Goal: Task Accomplishment & Management: Use online tool/utility

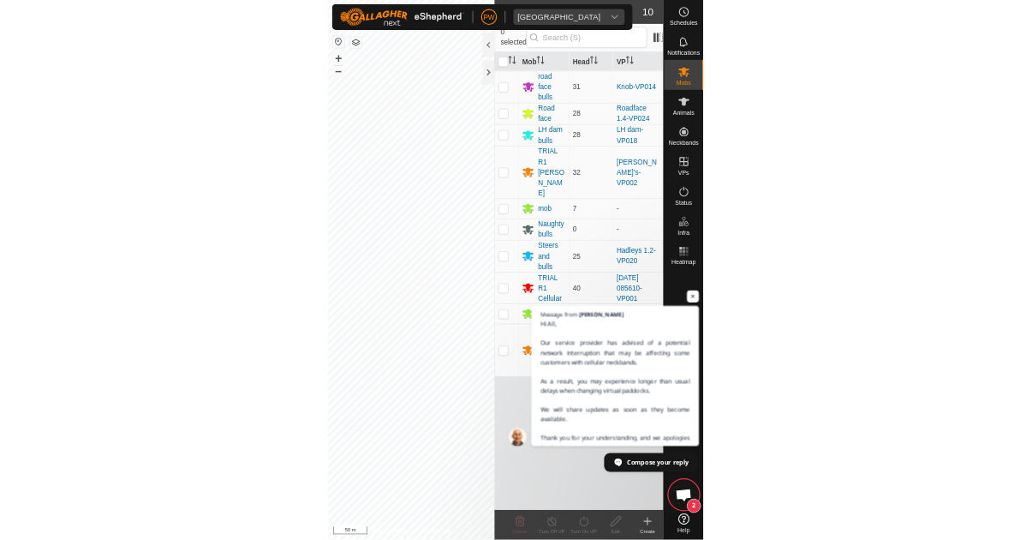
scroll to position [936, 0]
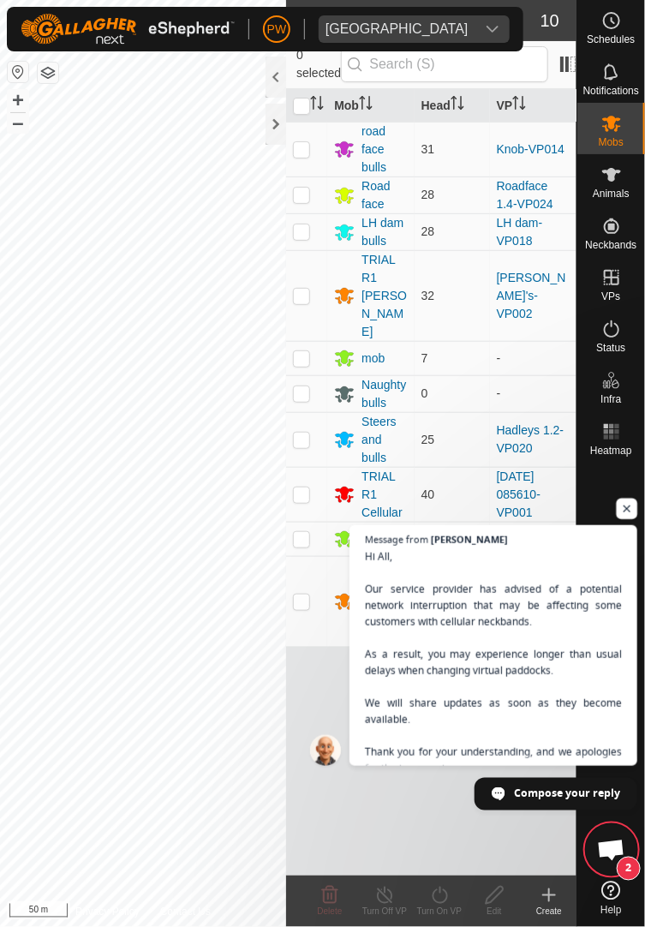
click at [628, 506] on span "Open chat" at bounding box center [627, 509] width 21 height 21
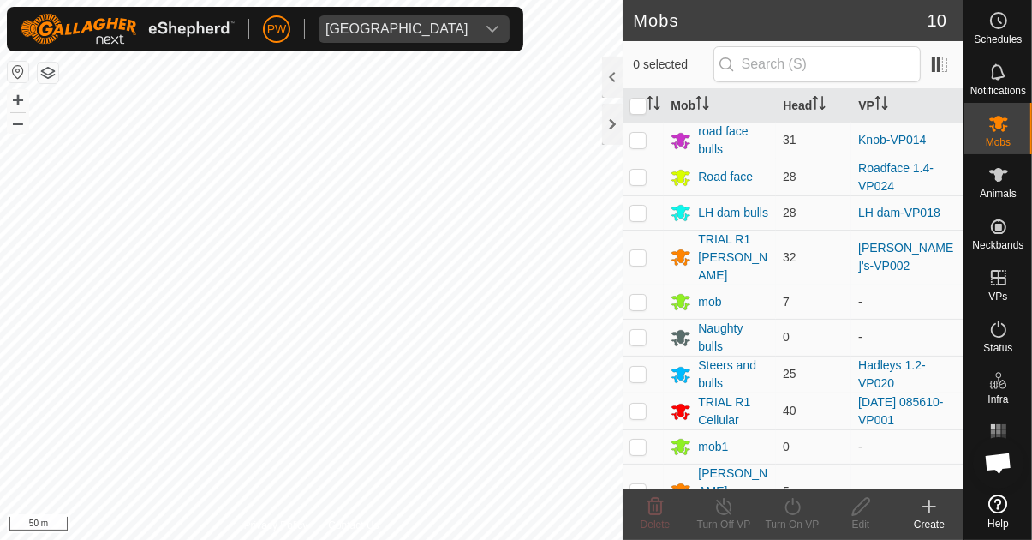
scroll to position [1062, 0]
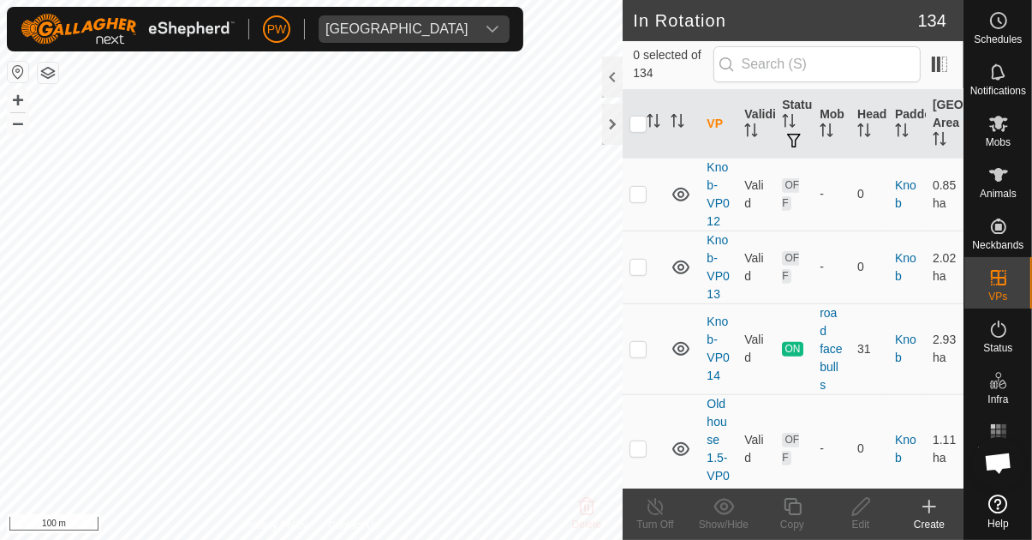
scroll to position [6765, 0]
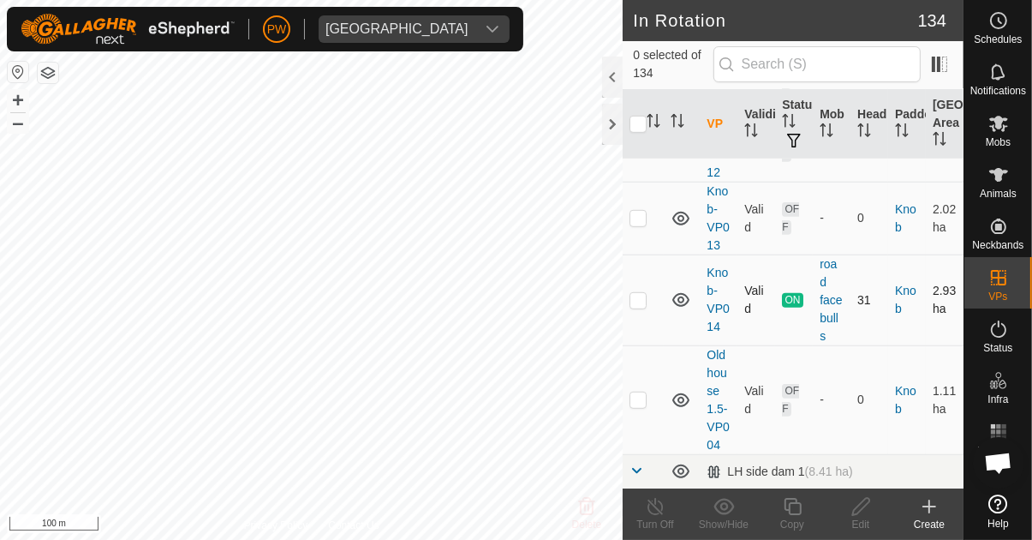
click at [655, 261] on td at bounding box center [643, 299] width 41 height 91
checkbox input "true"
click at [805, 507] on copy-svg-icon at bounding box center [792, 506] width 69 height 21
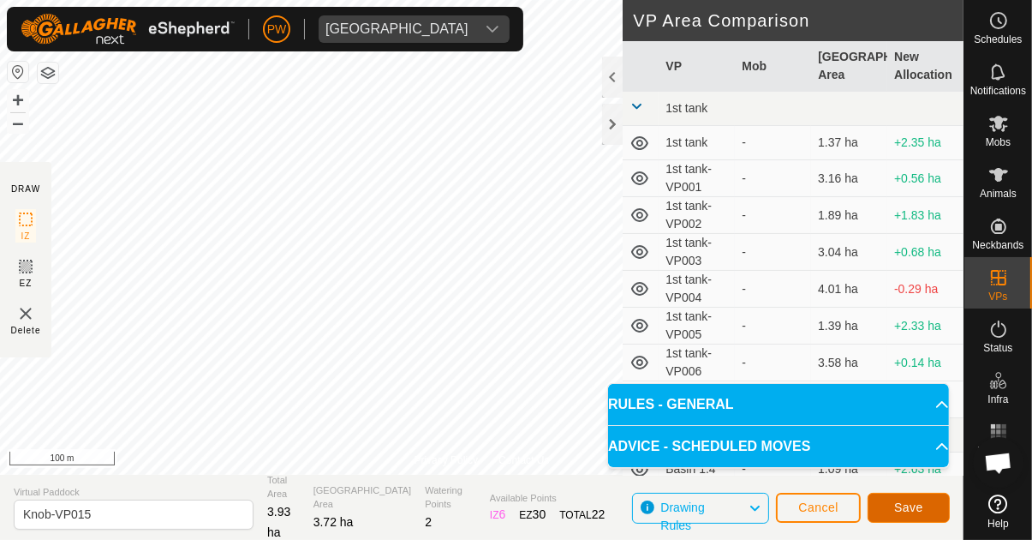
click at [907, 509] on span "Save" at bounding box center [908, 507] width 29 height 14
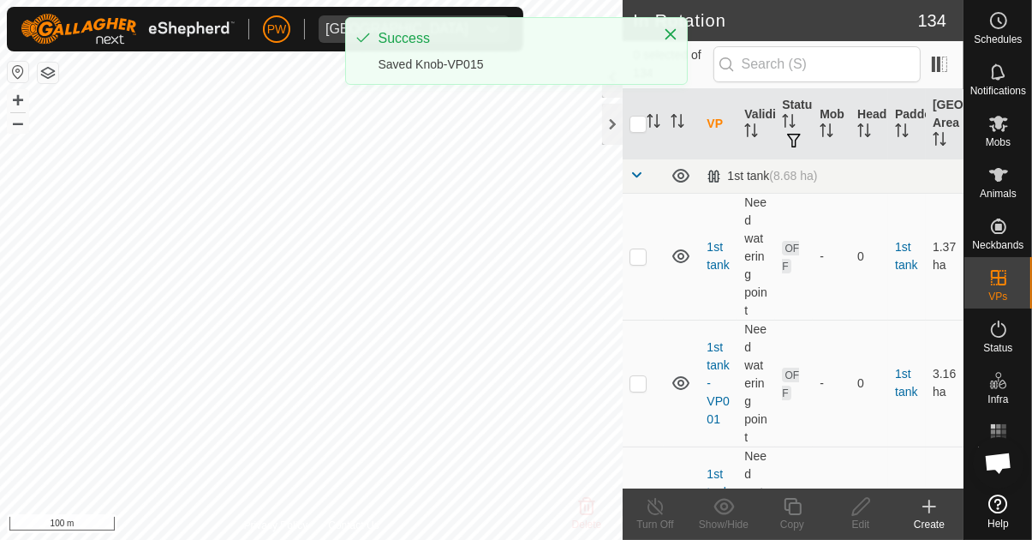
click at [996, 129] on icon at bounding box center [999, 123] width 21 height 21
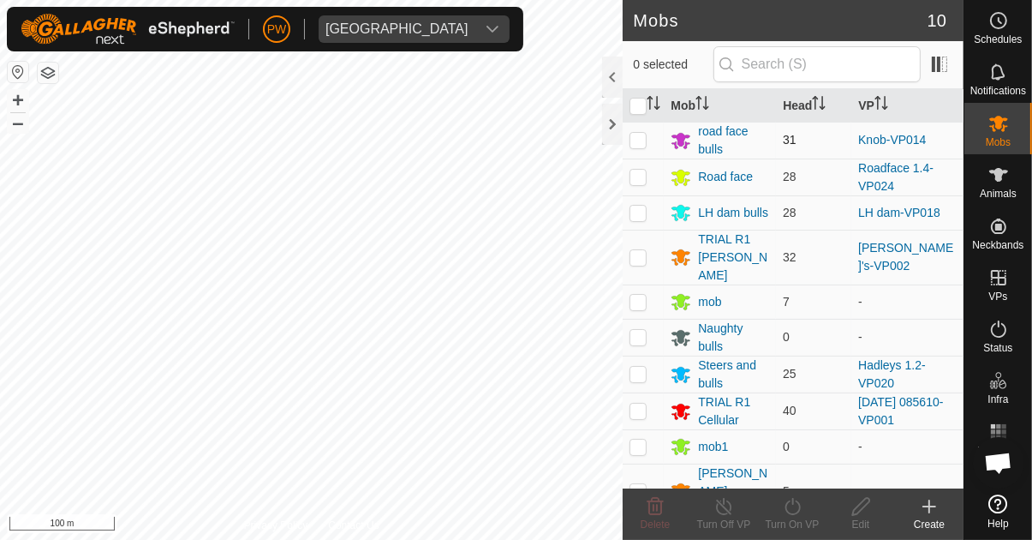
click at [638, 145] on p-checkbox at bounding box center [638, 140] width 17 height 14
checkbox input "true"
click at [794, 514] on icon at bounding box center [792, 506] width 15 height 17
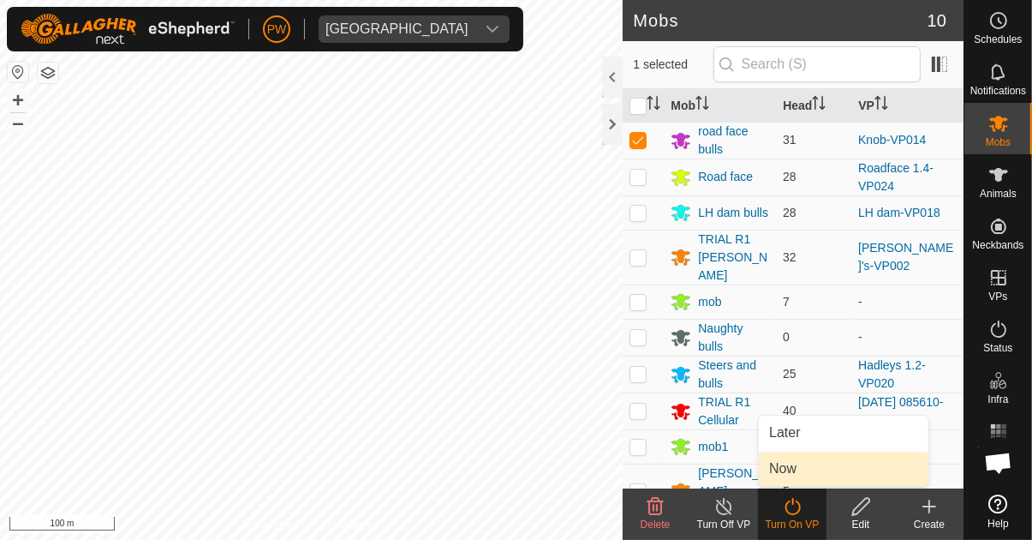
click at [840, 466] on link "Now" at bounding box center [844, 469] width 170 height 34
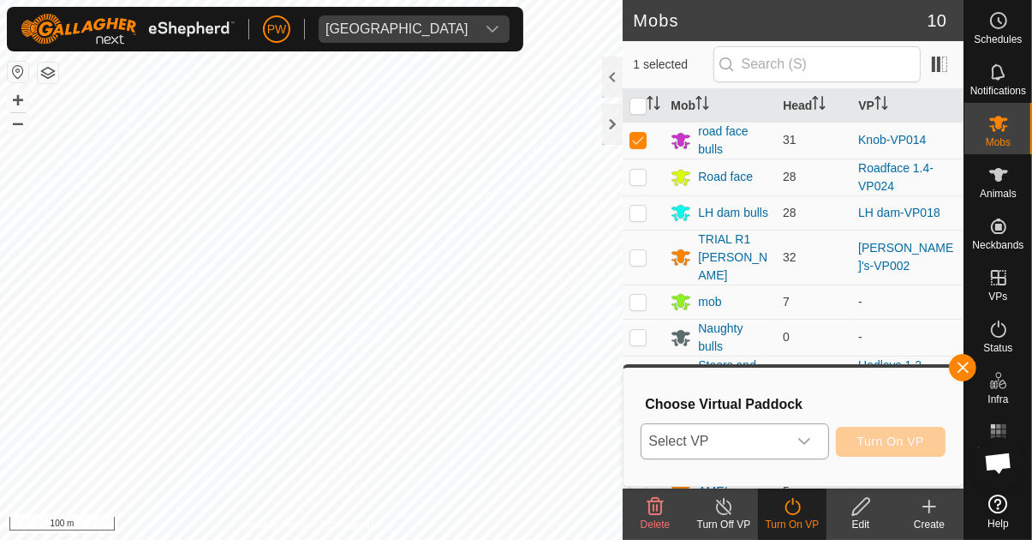
click at [816, 442] on div "dropdown trigger" at bounding box center [804, 441] width 34 height 34
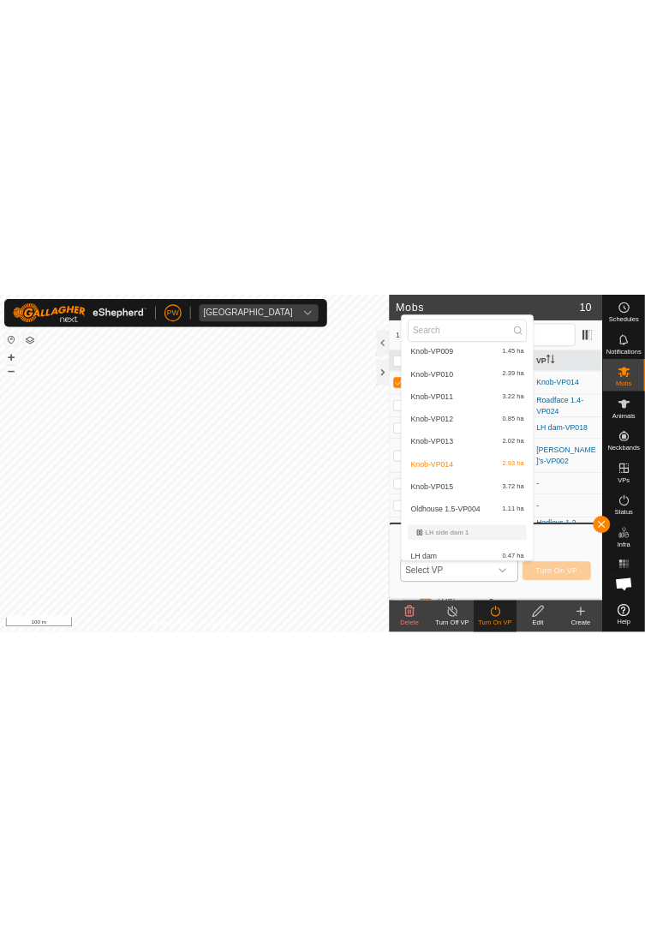
scroll to position [2274, 0]
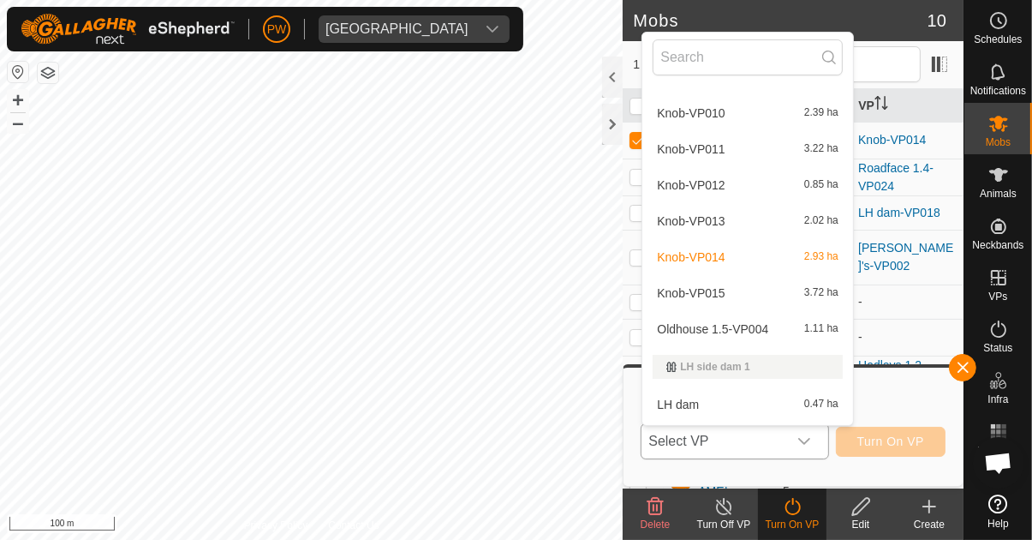
click at [766, 295] on div "Knob-VP015 3.72 ha" at bounding box center [748, 293] width 190 height 21
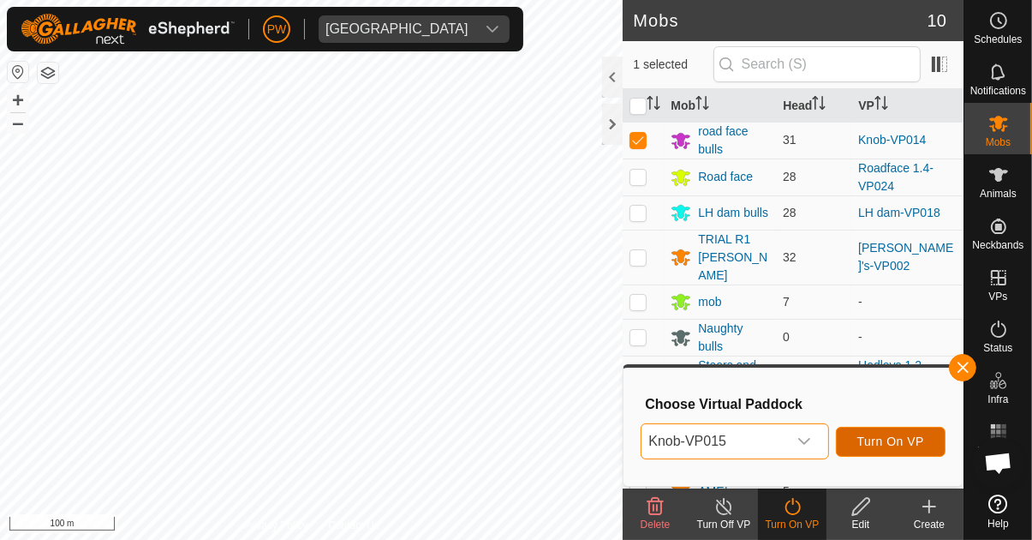
click at [895, 445] on span "Turn On VP" at bounding box center [891, 441] width 67 height 14
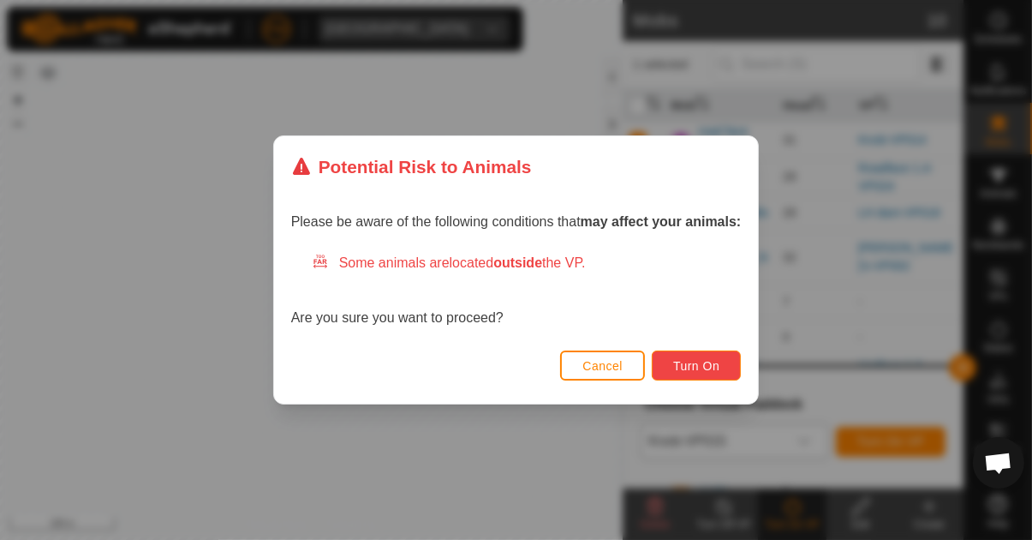
click at [697, 359] on span "Turn On" at bounding box center [696, 366] width 46 height 14
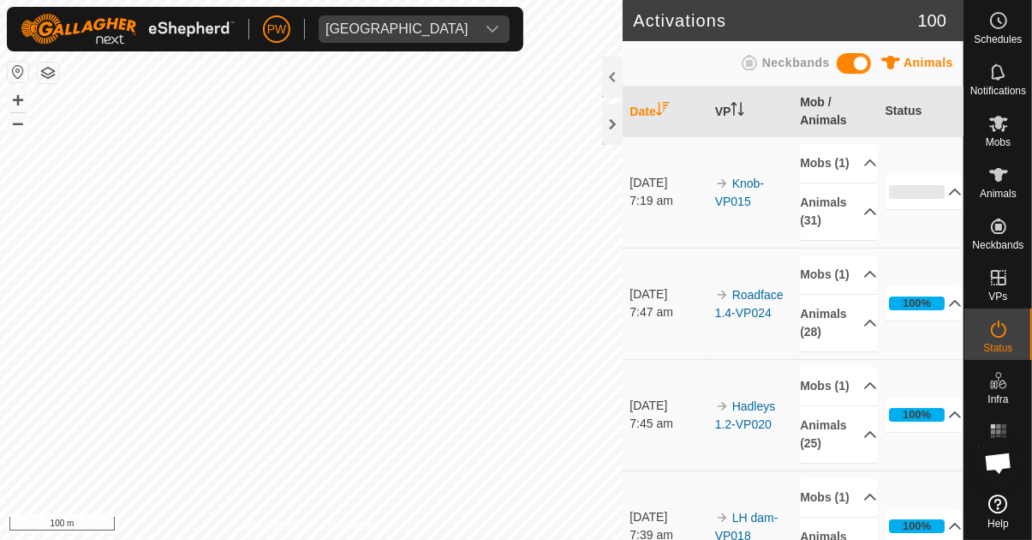
scroll to position [936, 0]
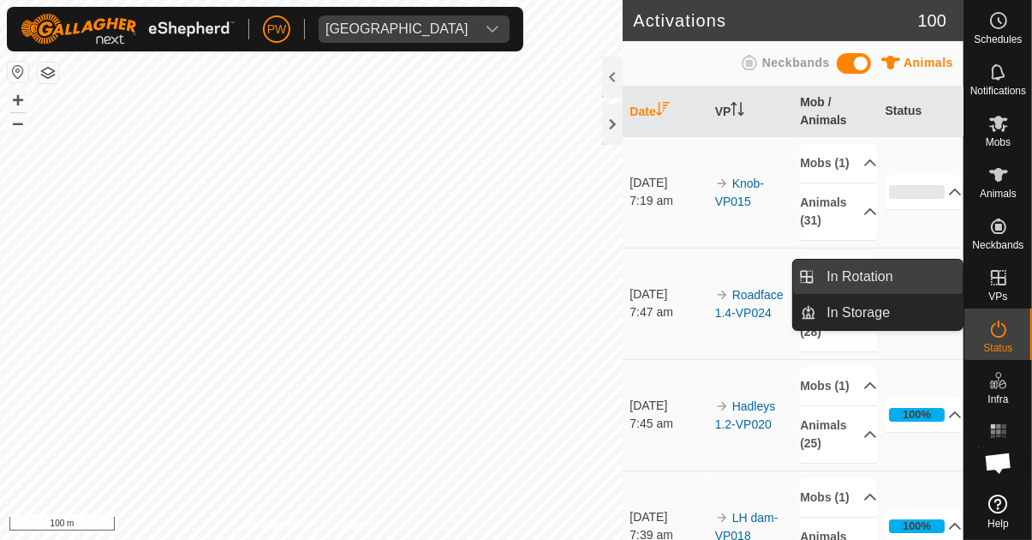
click at [856, 279] on span "In Rotation" at bounding box center [860, 276] width 66 height 21
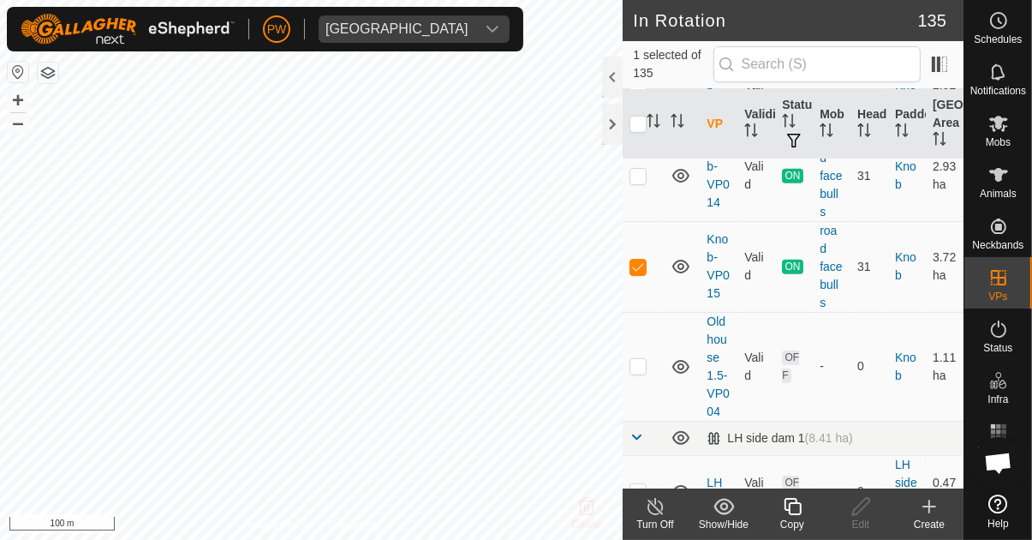
scroll to position [6888, 0]
click at [646, 260] on p-checkbox at bounding box center [638, 267] width 17 height 14
click at [651, 229] on td at bounding box center [643, 267] width 41 height 91
click at [658, 222] on td at bounding box center [643, 267] width 41 height 91
checkbox input "false"
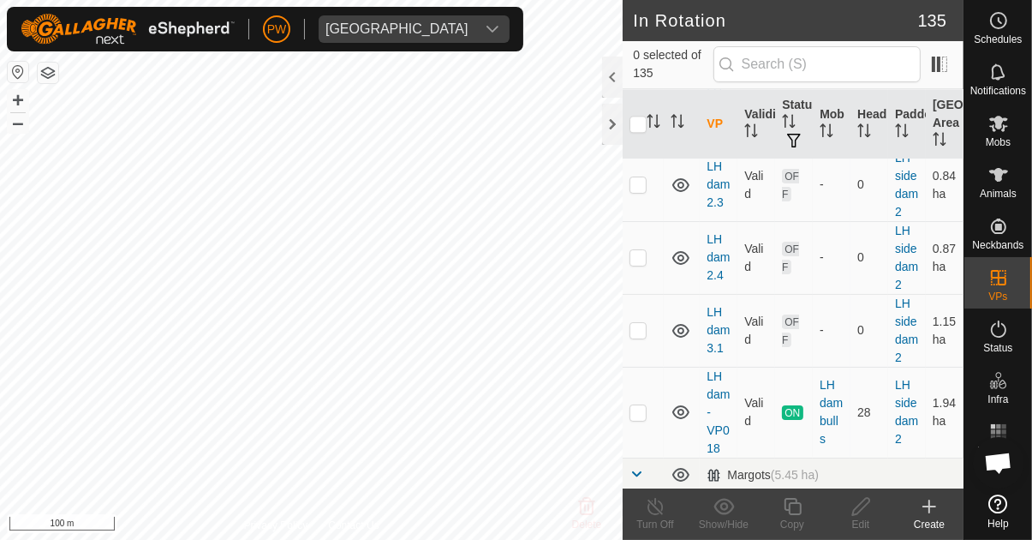
scroll to position [9620, 0]
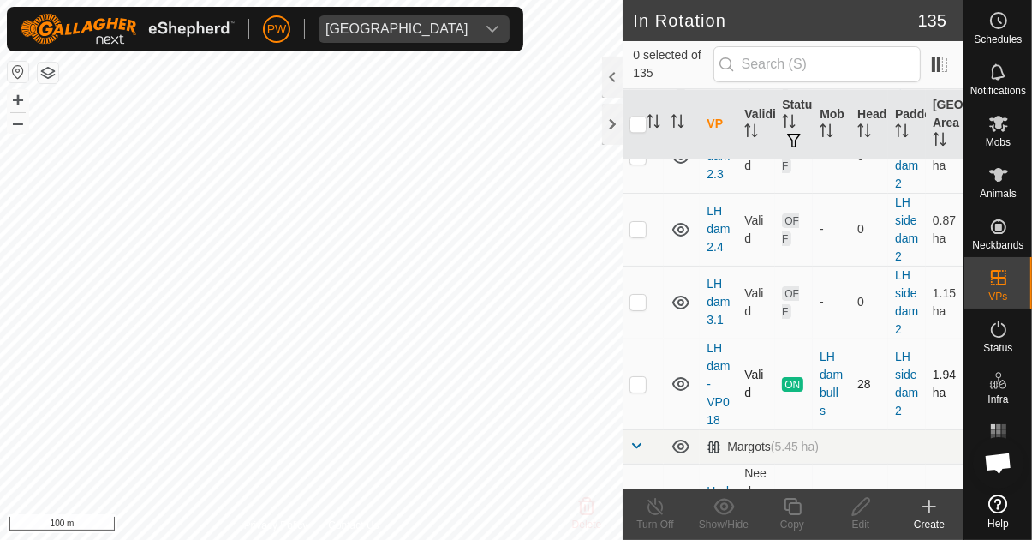
click at [647, 338] on td at bounding box center [643, 383] width 41 height 91
checkbox input "true"
click at [793, 516] on icon at bounding box center [792, 506] width 21 height 21
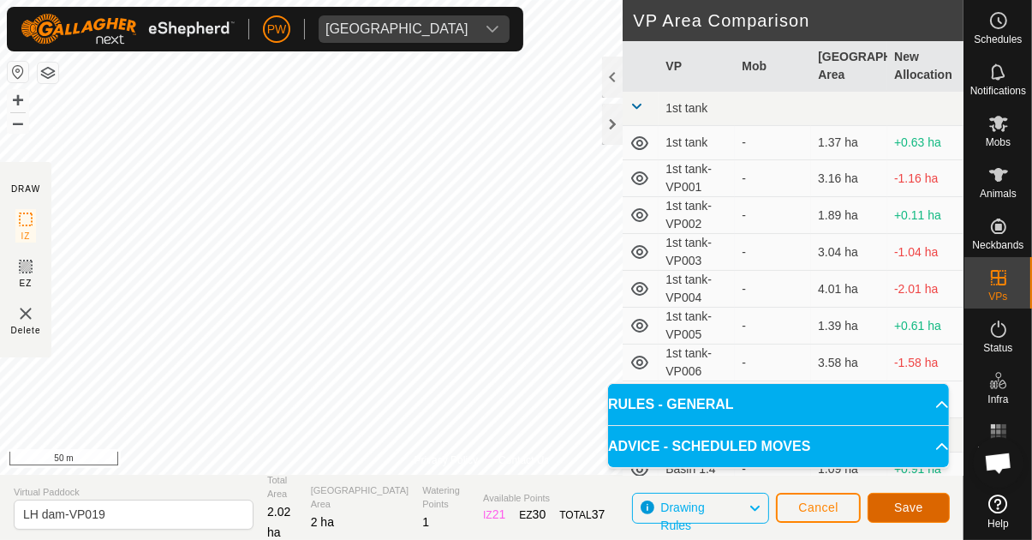
click at [913, 506] on span "Save" at bounding box center [908, 507] width 29 height 14
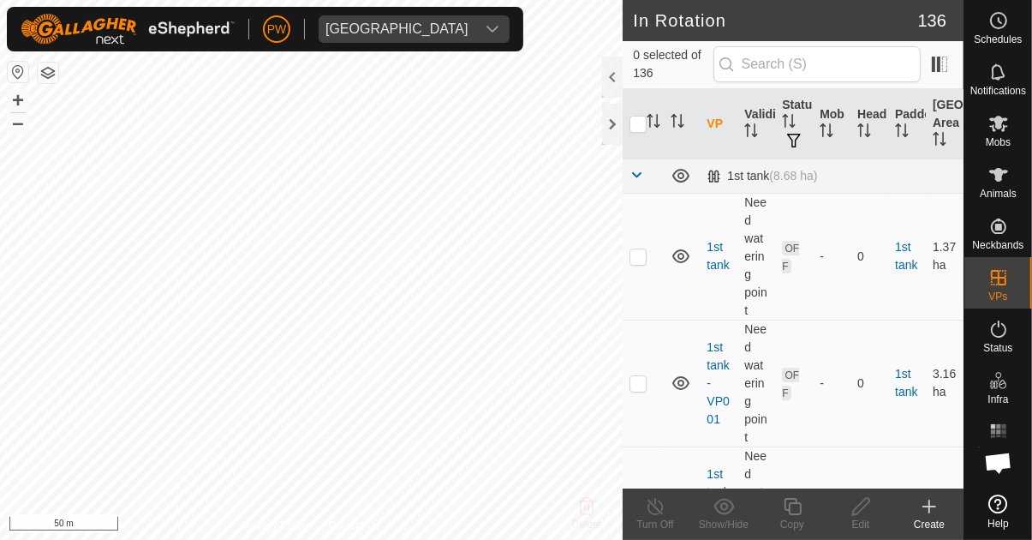
click at [999, 138] on span "Mobs" at bounding box center [998, 142] width 25 height 10
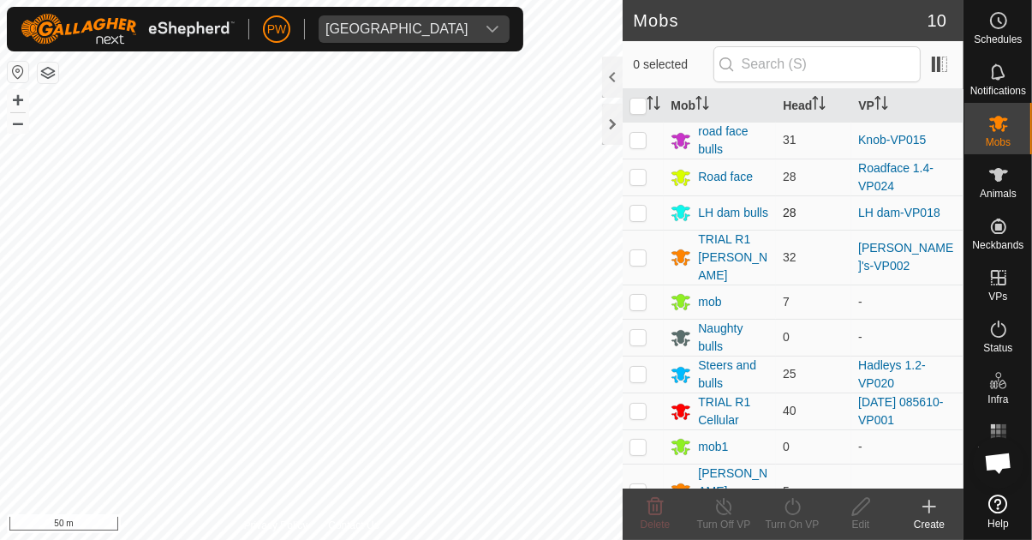
click at [646, 208] on p-checkbox at bounding box center [638, 213] width 17 height 14
checkbox input "true"
click at [799, 523] on div "Turn On VP" at bounding box center [792, 524] width 69 height 15
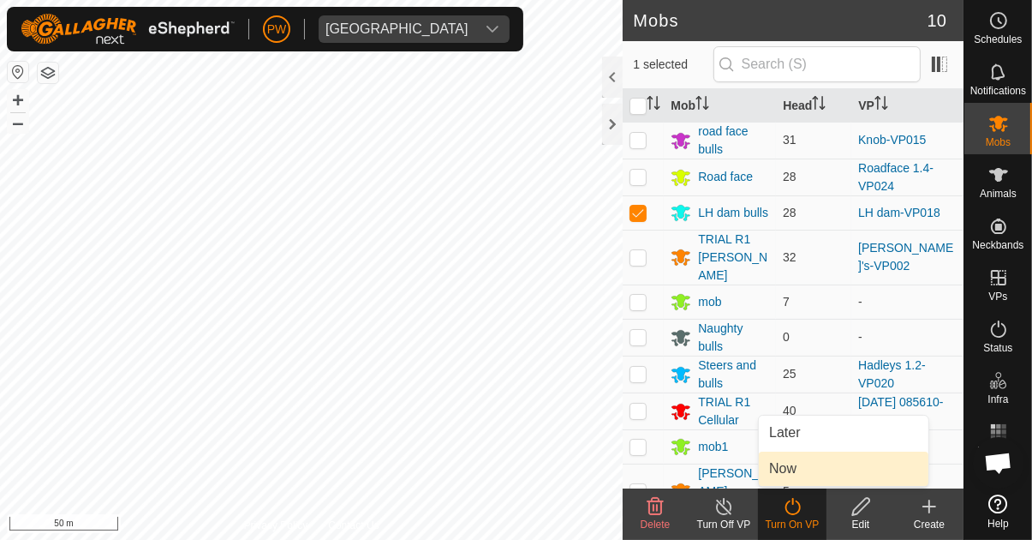
click at [811, 473] on link "Now" at bounding box center [844, 469] width 170 height 34
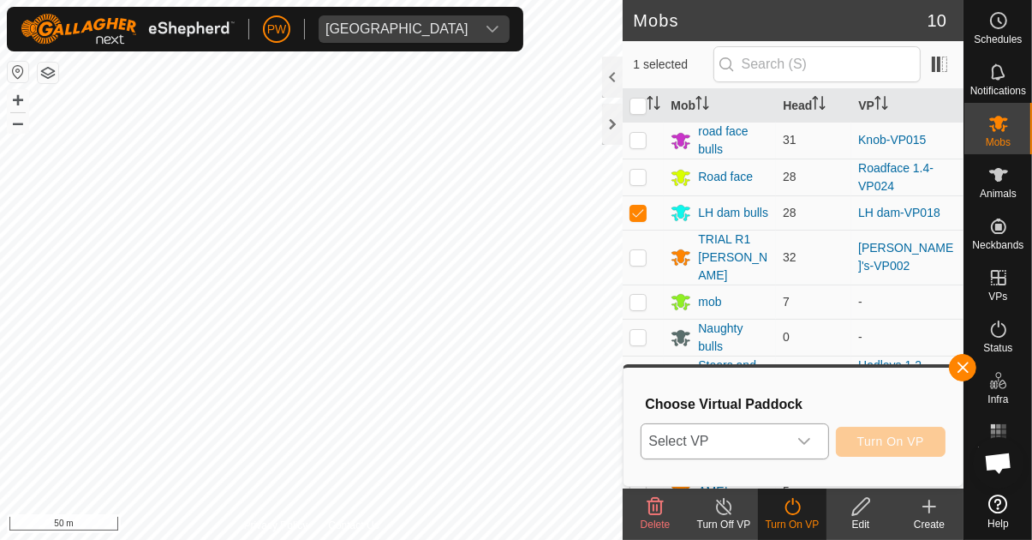
click at [808, 441] on icon "dropdown trigger" at bounding box center [805, 441] width 12 height 7
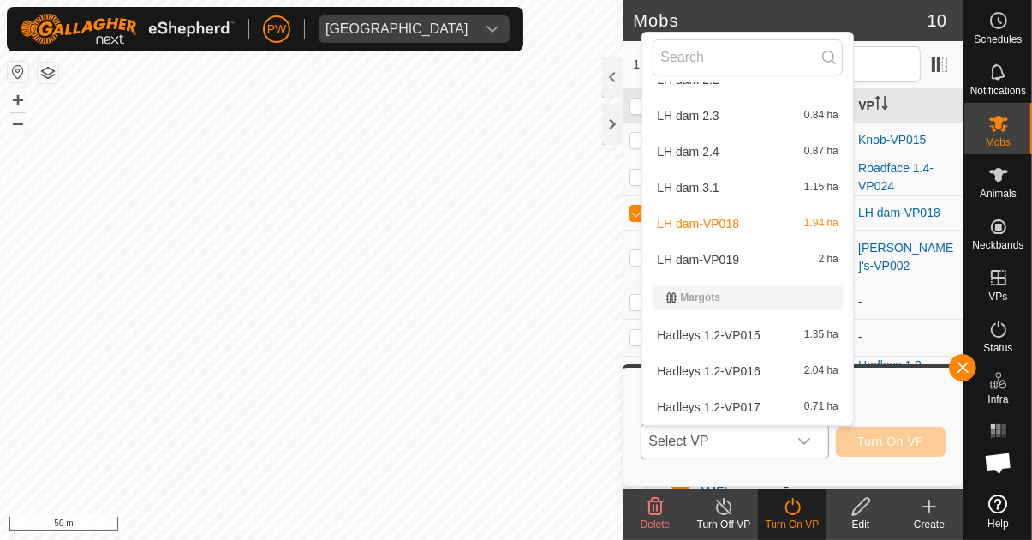
scroll to position [3537, 0]
click at [759, 259] on div "LH dam-VP019 2 ha" at bounding box center [748, 260] width 190 height 21
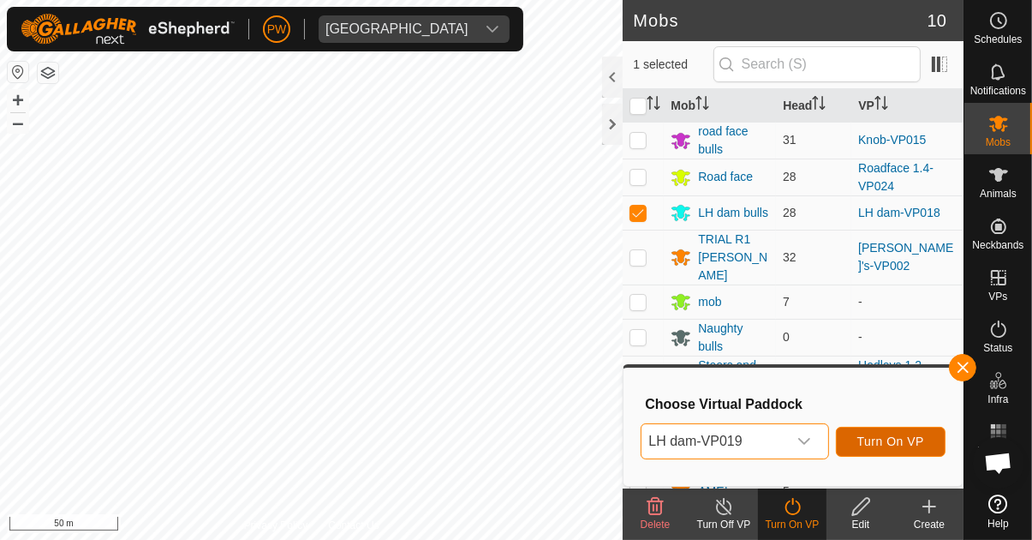
click at [899, 440] on span "Turn On VP" at bounding box center [891, 441] width 67 height 14
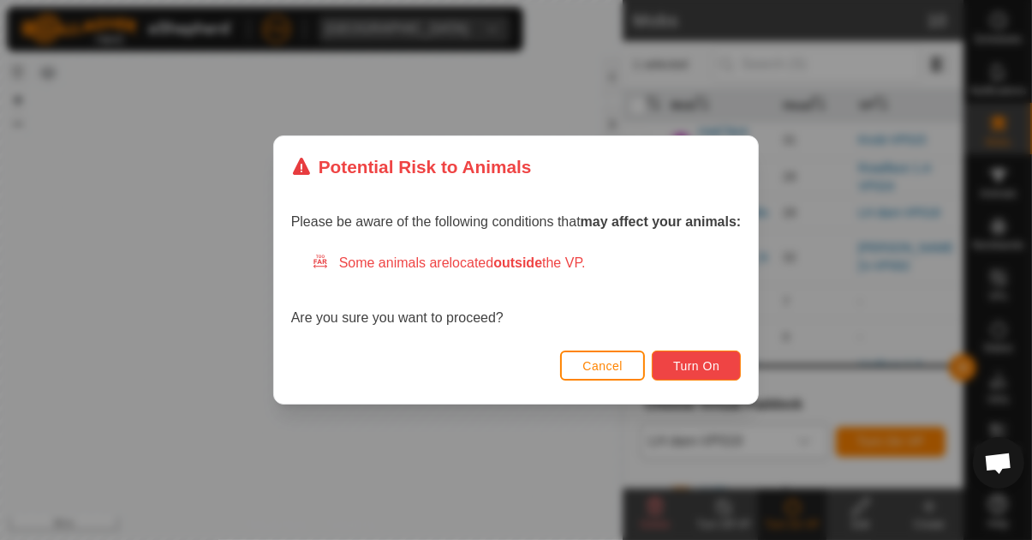
click at [700, 357] on button "Turn On" at bounding box center [696, 365] width 89 height 30
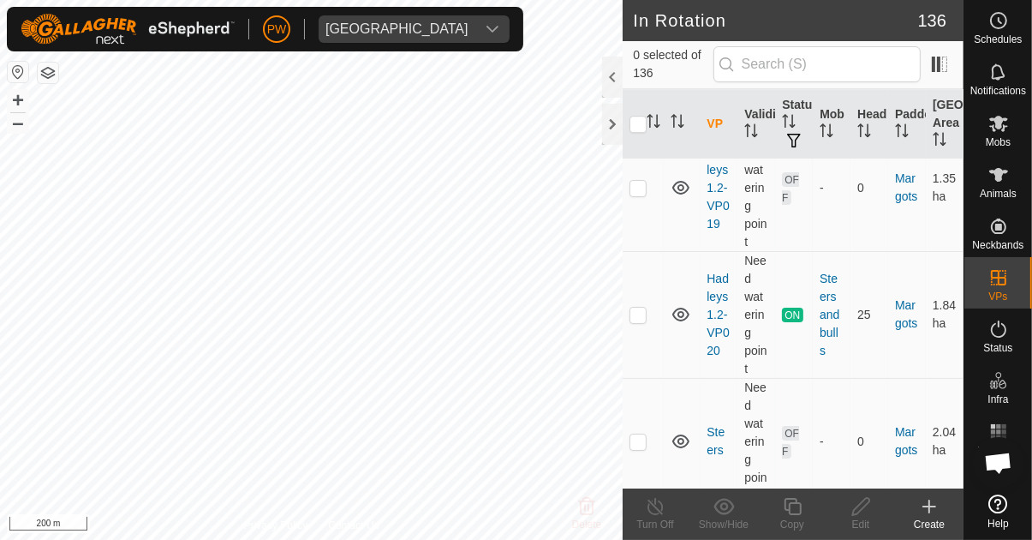
scroll to position [10526, 0]
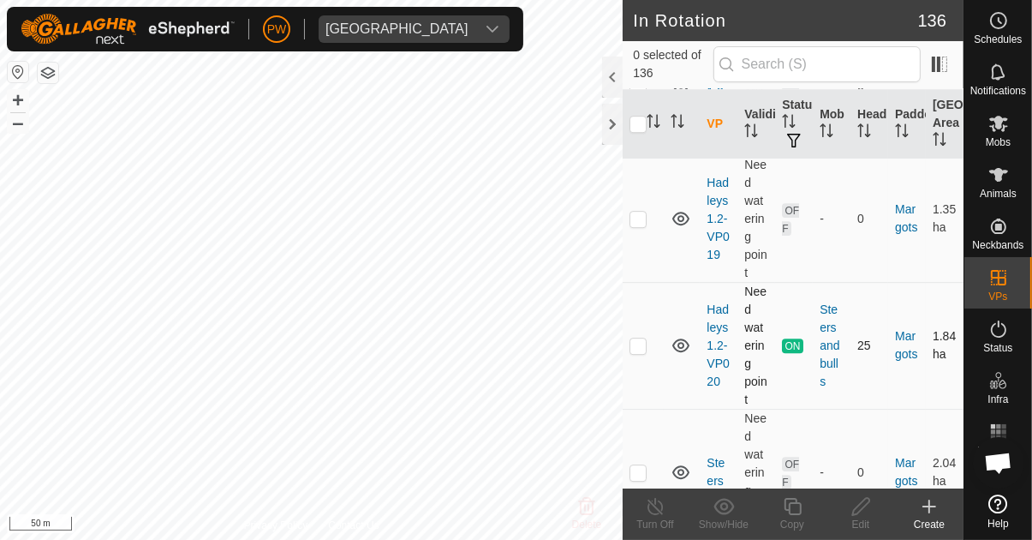
click at [639, 338] on p-checkbox at bounding box center [638, 345] width 17 height 14
checkbox input "true"
click at [790, 514] on icon at bounding box center [792, 506] width 17 height 17
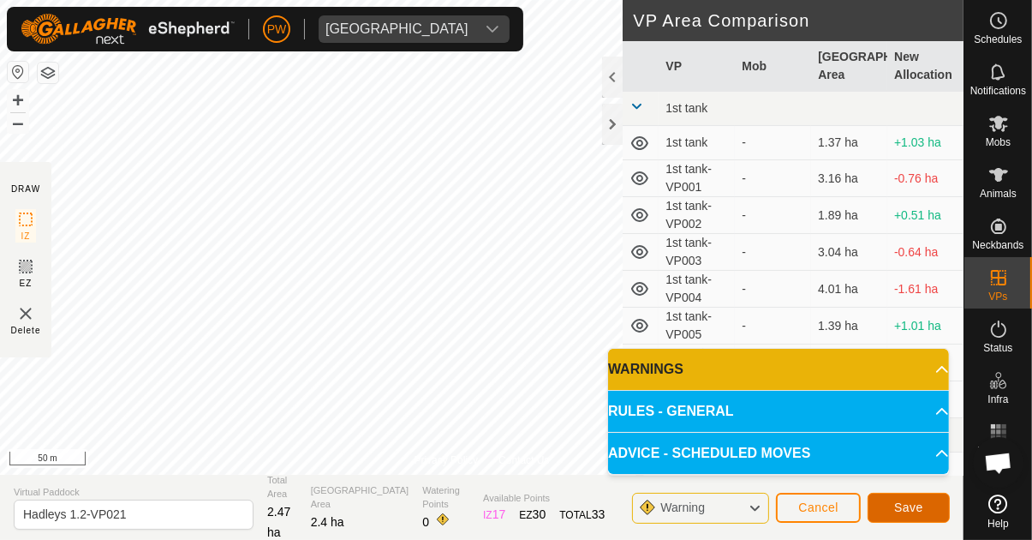
click at [911, 507] on span "Save" at bounding box center [908, 507] width 29 height 14
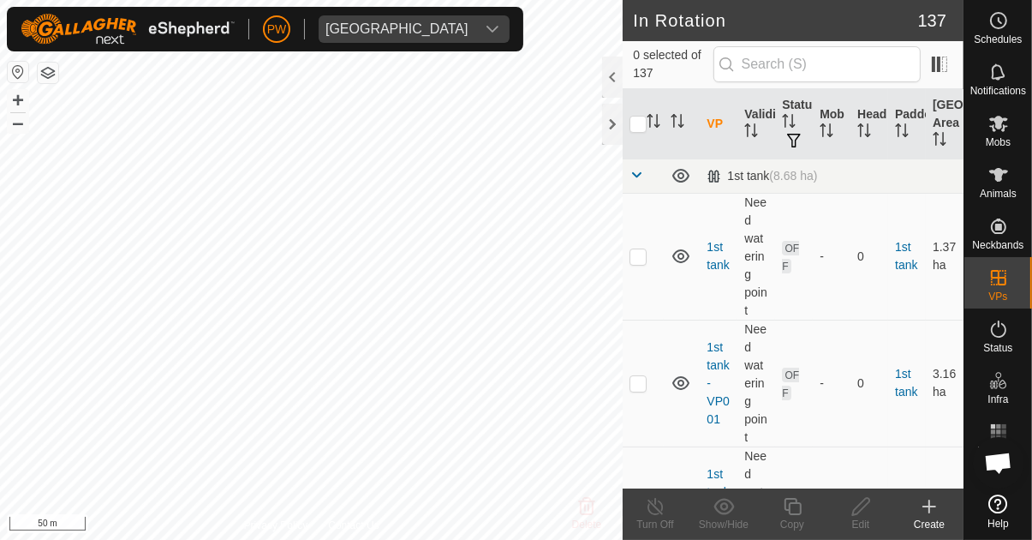
click at [1007, 135] on es-mob-svg-icon at bounding box center [999, 123] width 31 height 27
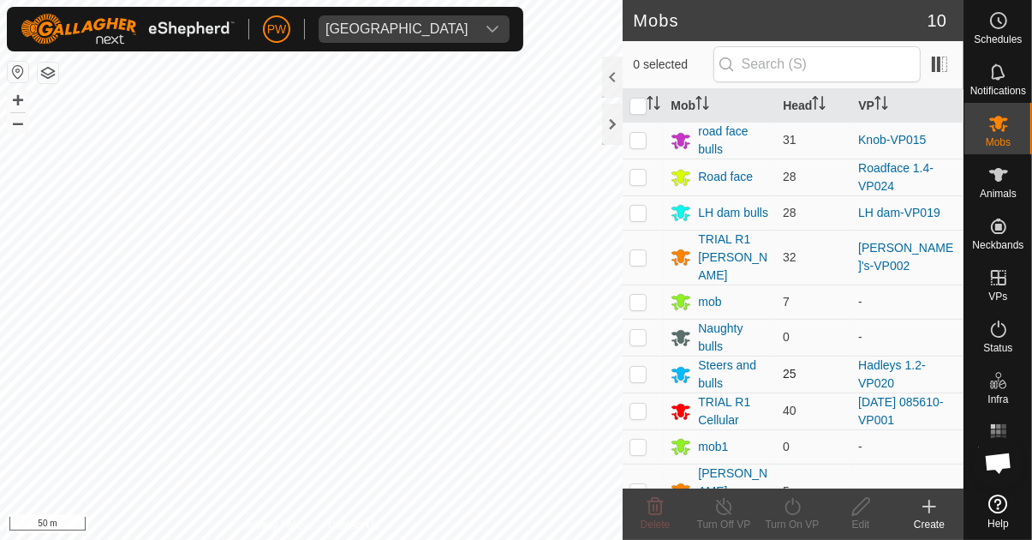
click at [639, 367] on p-checkbox at bounding box center [638, 374] width 17 height 14
checkbox input "true"
click at [792, 513] on icon at bounding box center [792, 506] width 21 height 21
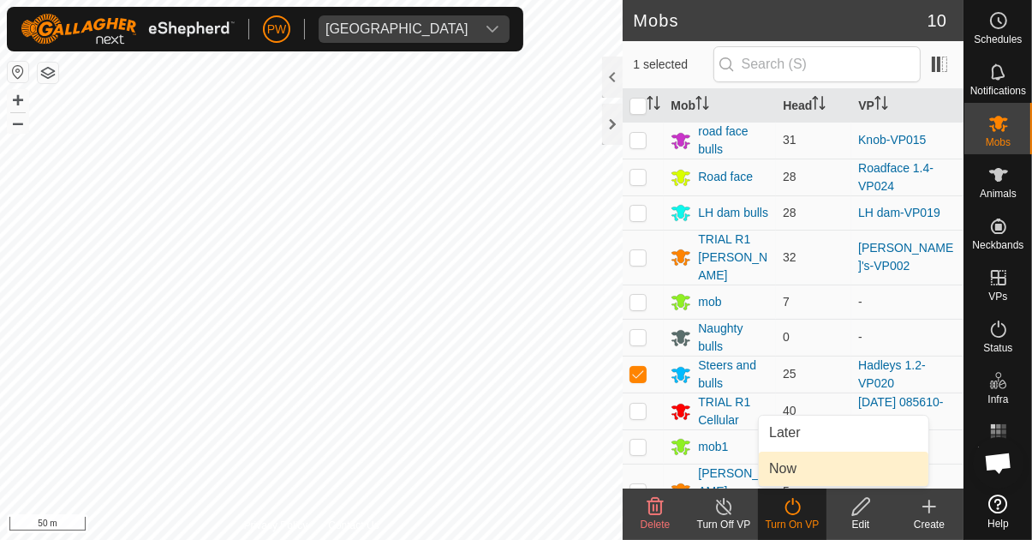
click at [796, 476] on span "Now" at bounding box center [782, 468] width 27 height 21
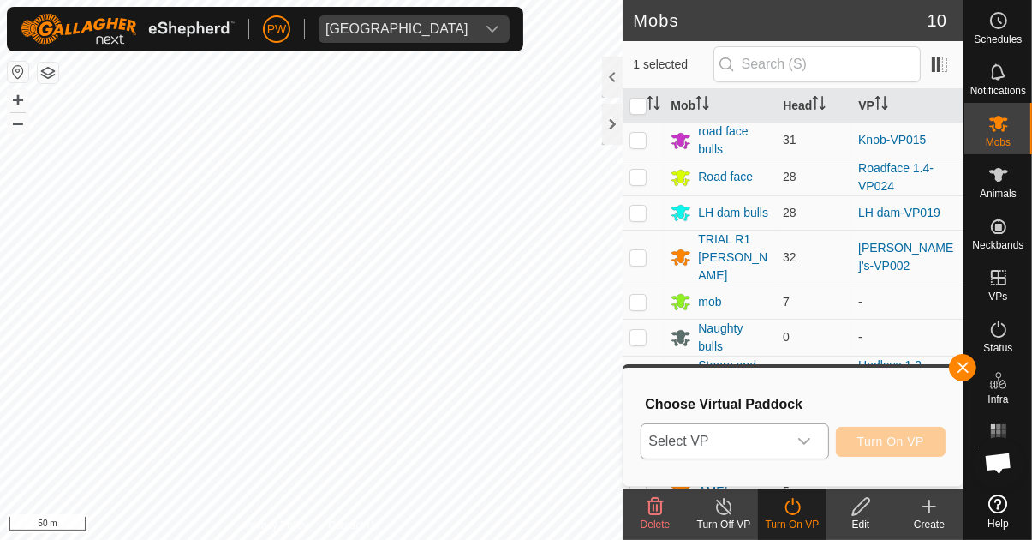
click at [808, 444] on icon "dropdown trigger" at bounding box center [805, 441] width 12 height 7
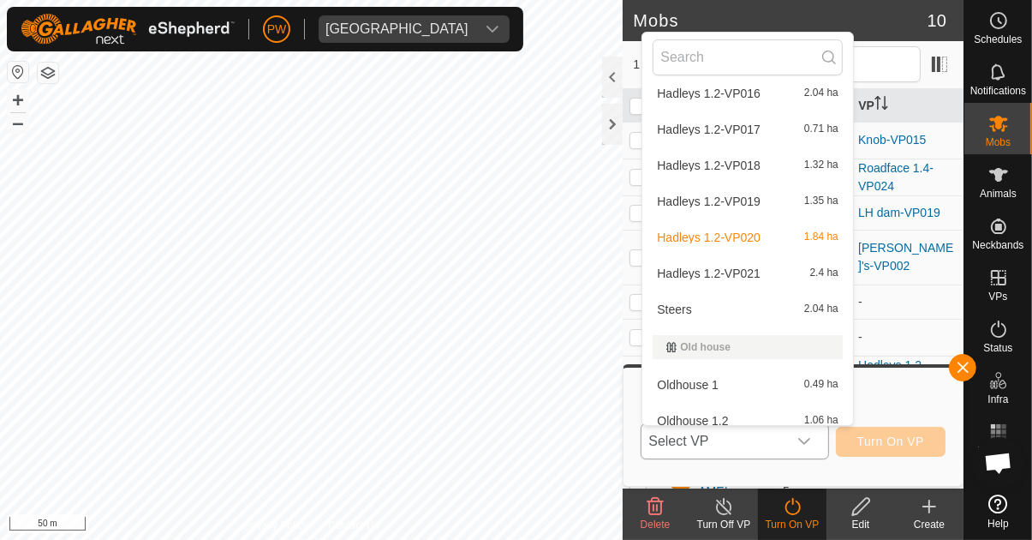
scroll to position [3815, 0]
click at [767, 268] on div "Hadleys 1.2-VP021 2.4 ha" at bounding box center [748, 273] width 190 height 21
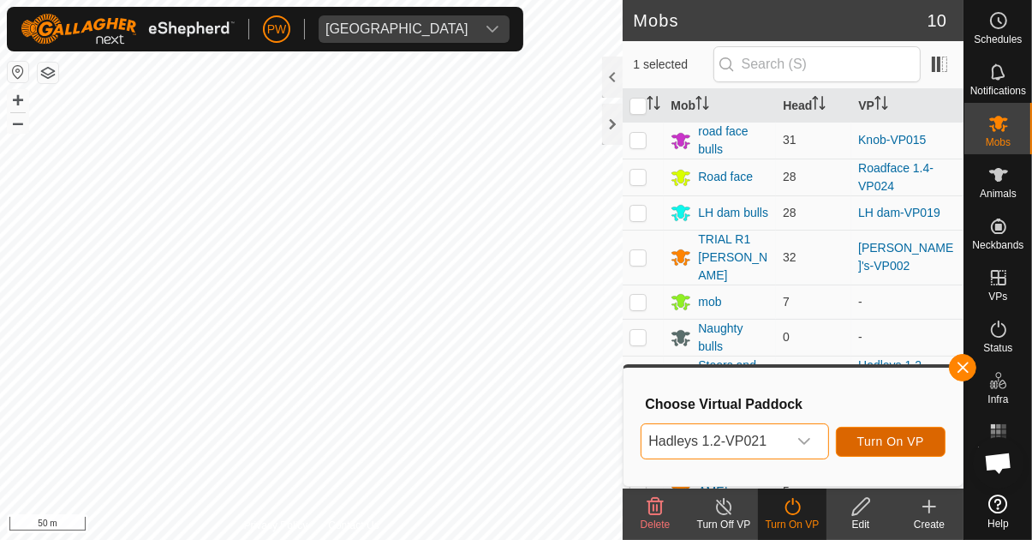
click at [892, 439] on span "Turn On VP" at bounding box center [891, 441] width 67 height 14
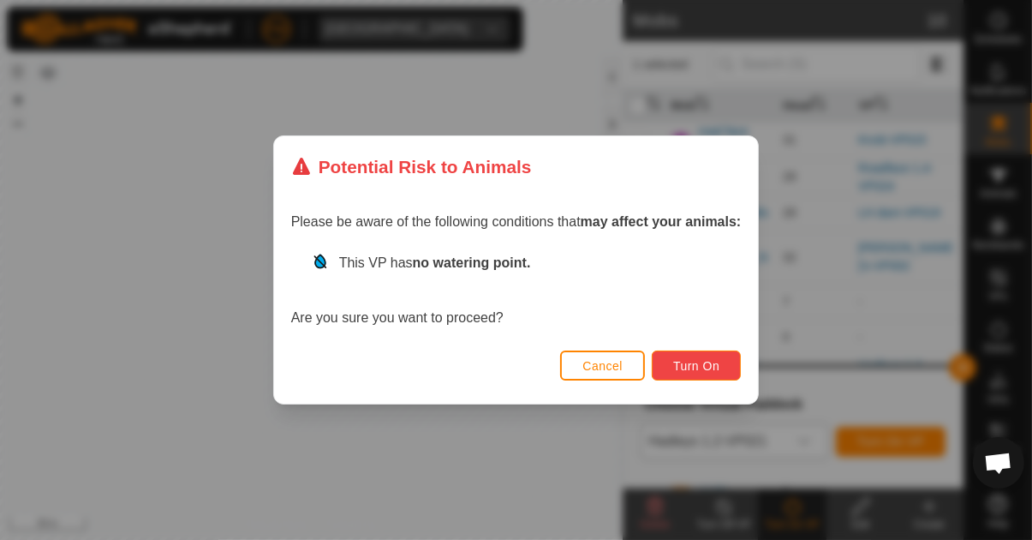
click at [701, 374] on button "Turn On" at bounding box center [696, 365] width 89 height 30
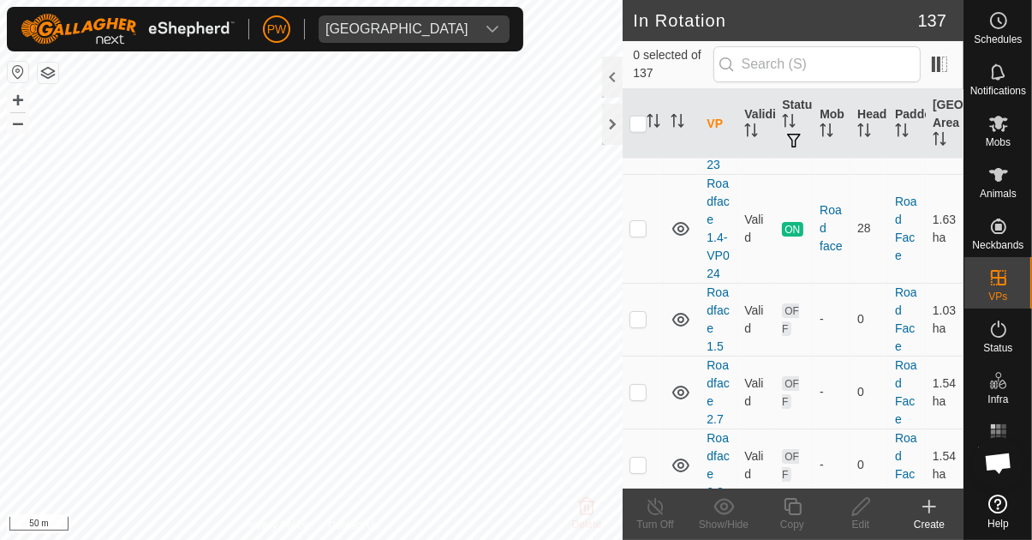
scroll to position [13632, 0]
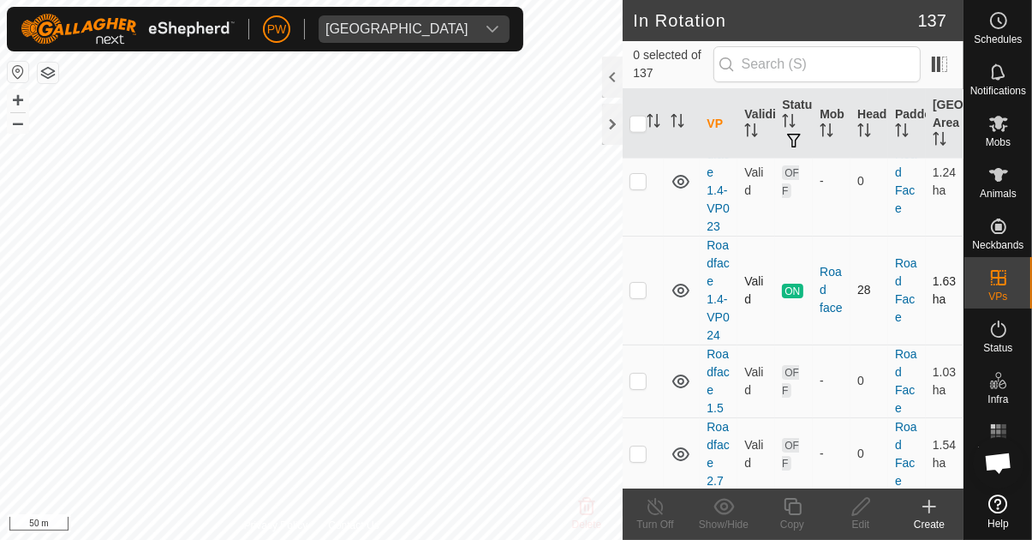
click at [648, 283] on td at bounding box center [643, 290] width 41 height 109
checkbox input "true"
click at [793, 512] on icon at bounding box center [792, 506] width 21 height 21
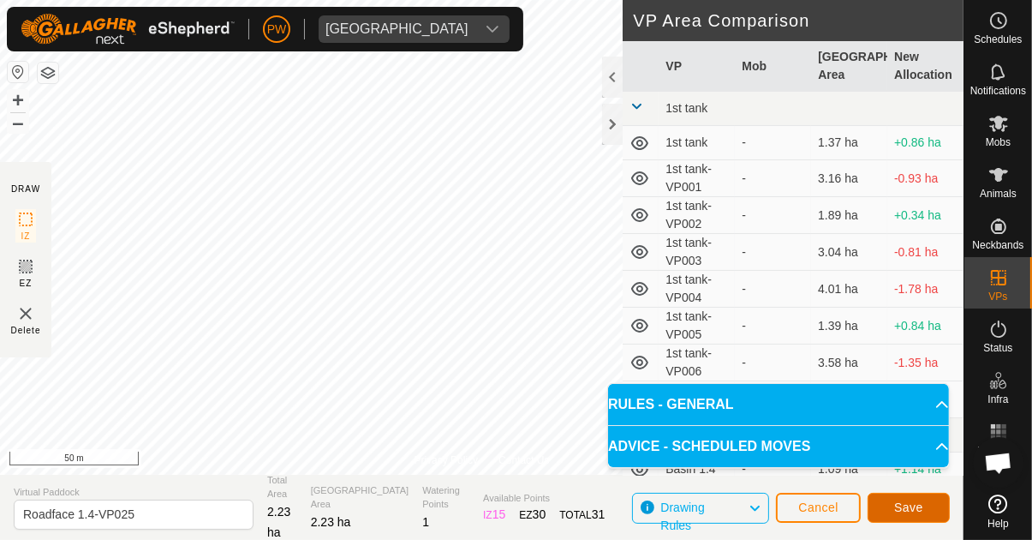
click at [921, 506] on span "Save" at bounding box center [908, 507] width 29 height 14
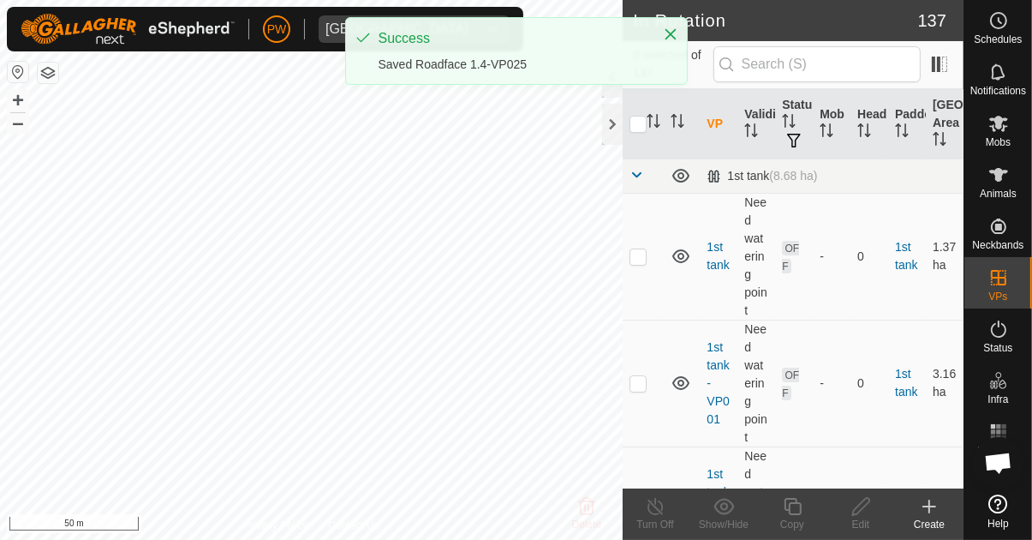
click at [1005, 138] on span "Mobs" at bounding box center [998, 142] width 25 height 10
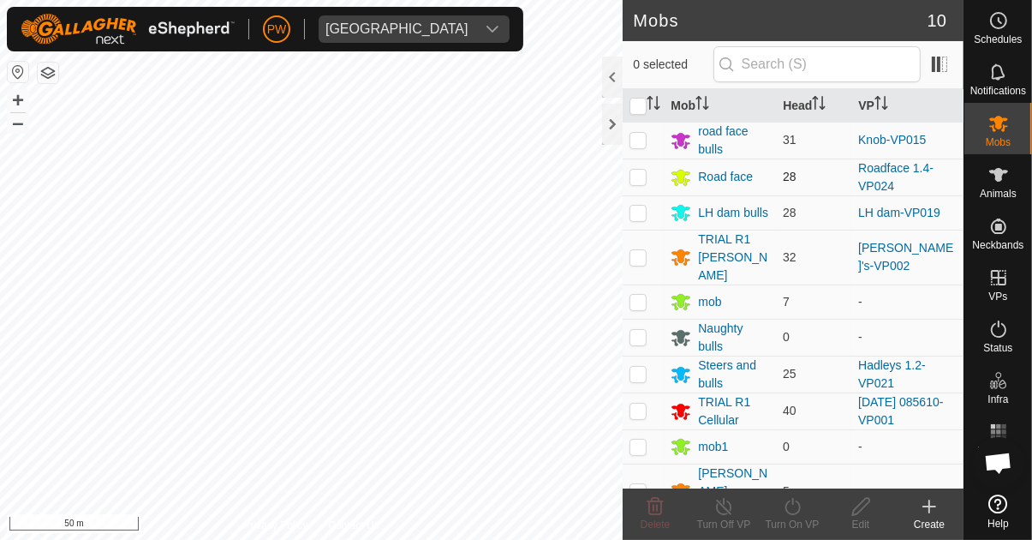
click at [644, 172] on p-checkbox at bounding box center [638, 177] width 17 height 14
checkbox input "true"
click at [793, 517] on div "Turn On VP" at bounding box center [792, 524] width 69 height 15
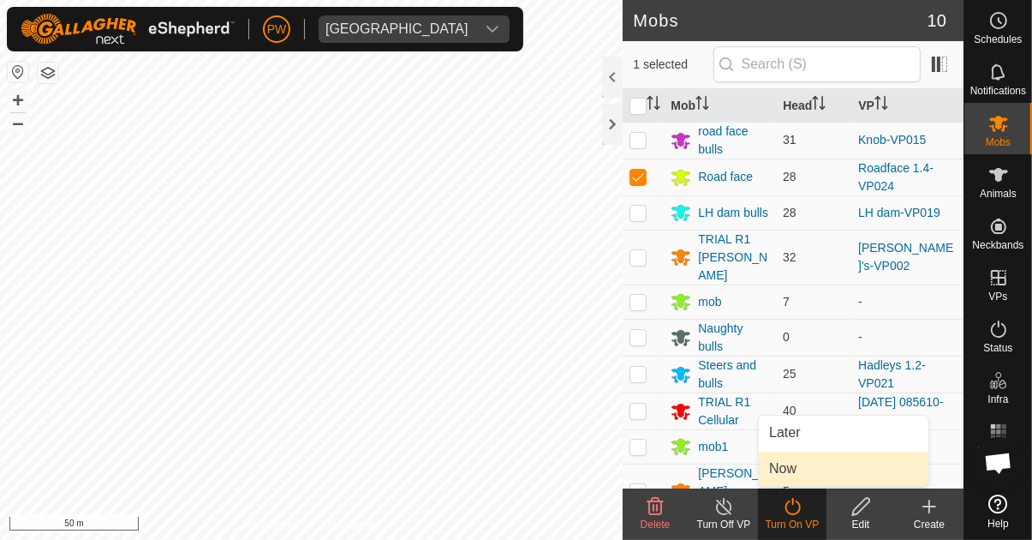
click at [809, 472] on link "Now" at bounding box center [844, 469] width 170 height 34
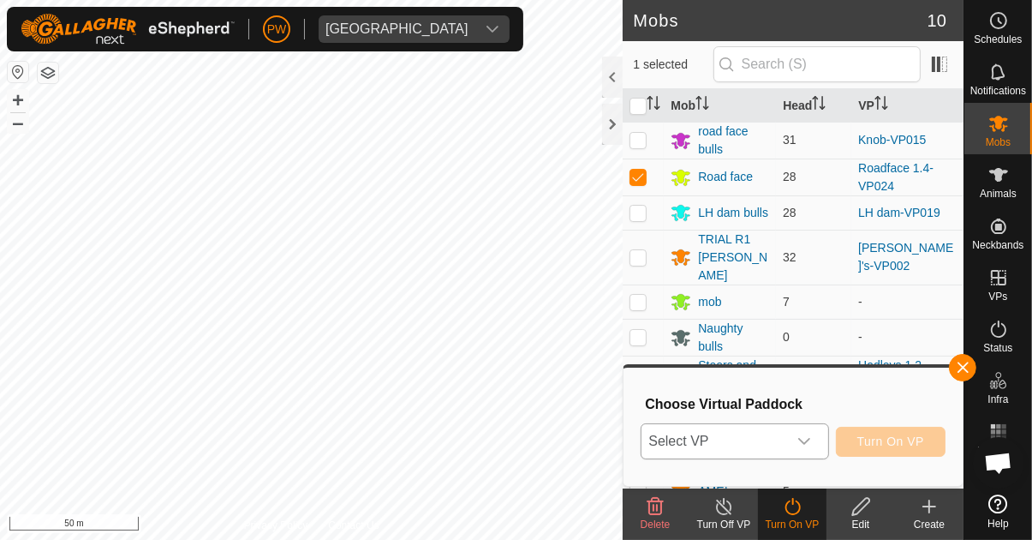
click at [811, 441] on icon "dropdown trigger" at bounding box center [805, 441] width 14 height 14
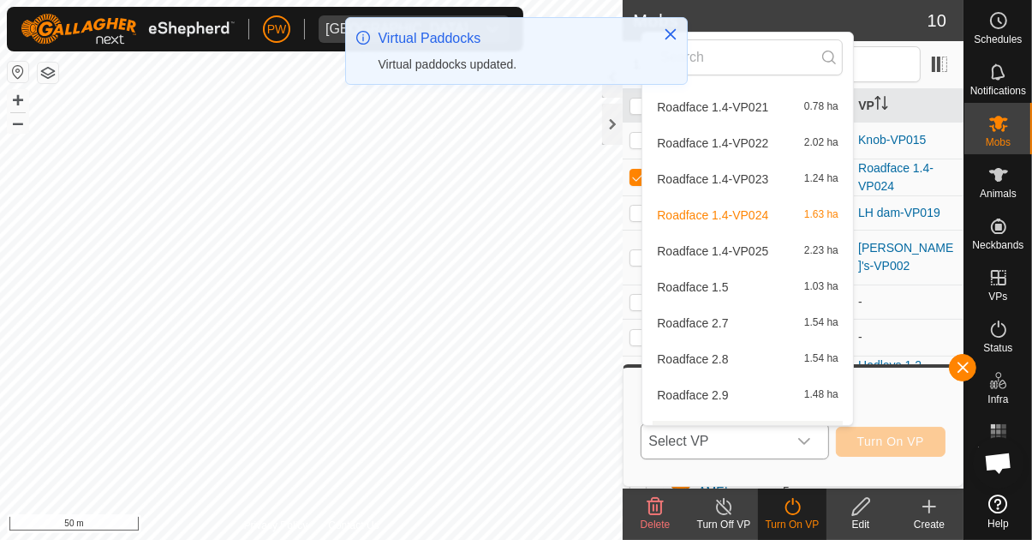
scroll to position [4966, 0]
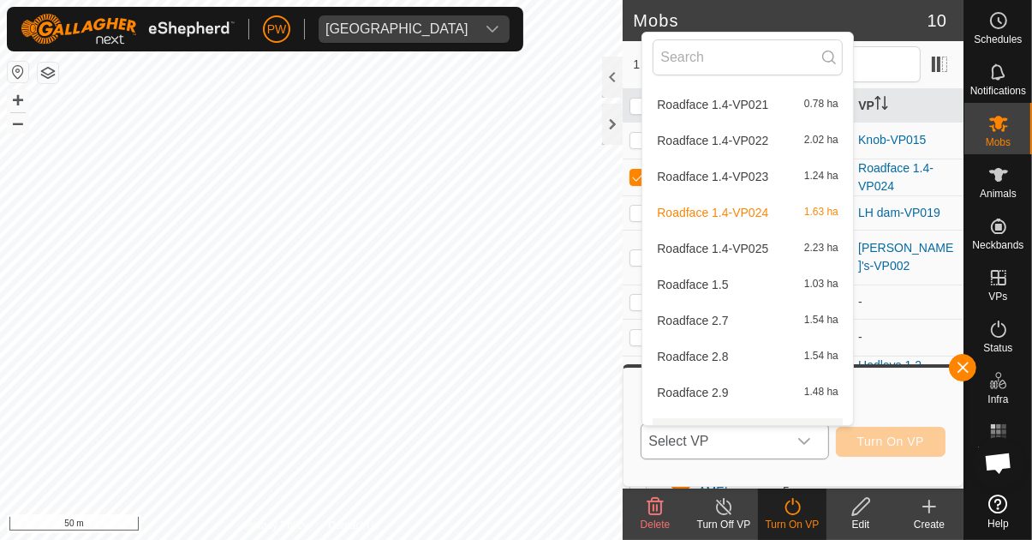
click at [759, 249] on span "Roadface 1.4-VP025" at bounding box center [712, 248] width 111 height 12
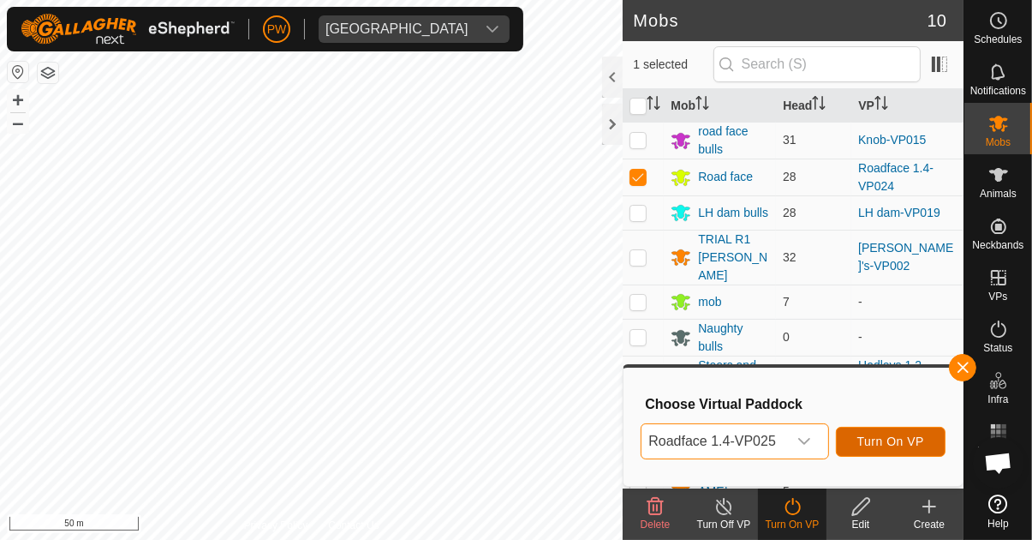
click at [882, 442] on span "Turn On VP" at bounding box center [891, 441] width 67 height 14
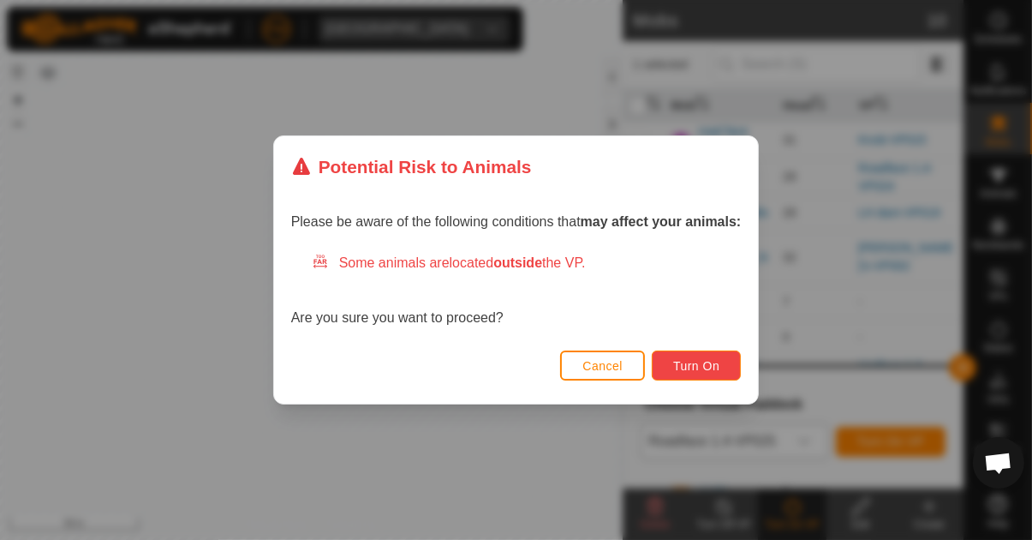
click at [699, 372] on span "Turn On" at bounding box center [696, 366] width 46 height 14
